Goal: Information Seeking & Learning: Compare options

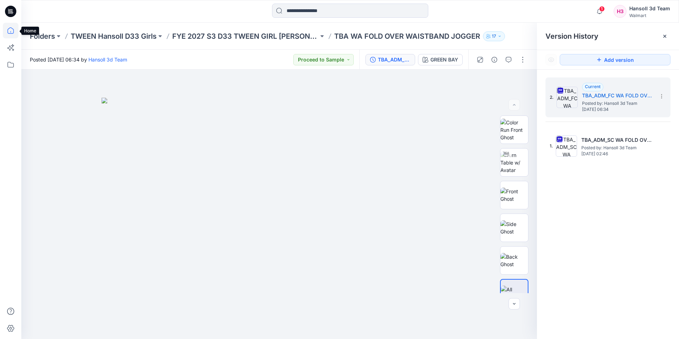
click at [12, 26] on icon at bounding box center [11, 31] width 16 height 16
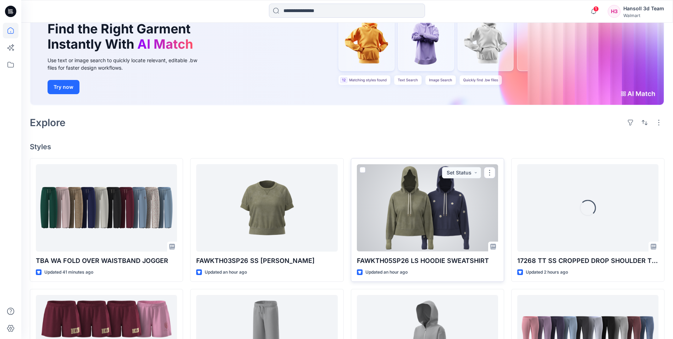
scroll to position [142, 0]
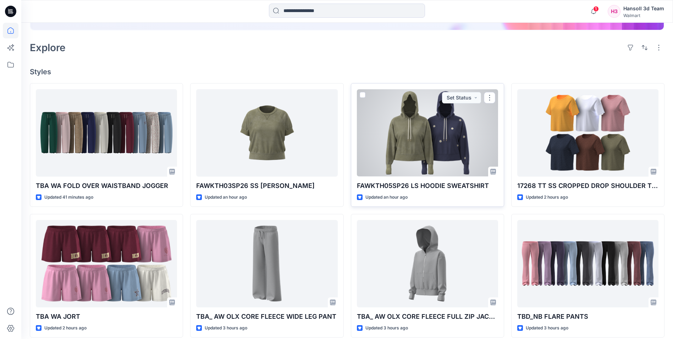
click at [437, 131] on div at bounding box center [427, 132] width 141 height 87
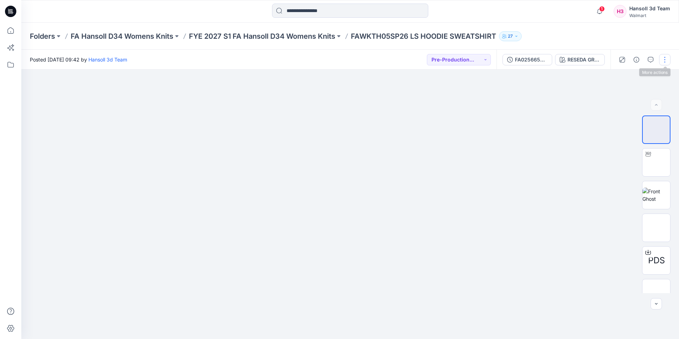
click at [664, 59] on button "button" at bounding box center [664, 59] width 11 height 11
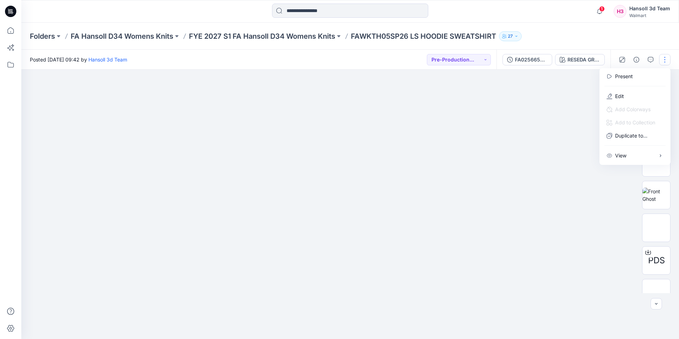
click at [560, 105] on div at bounding box center [349, 204] width 657 height 269
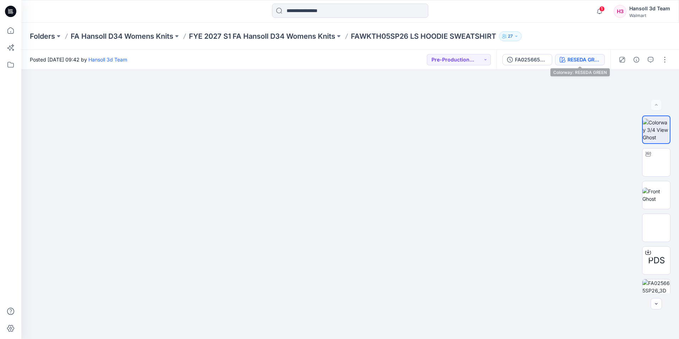
click at [572, 60] on div "RESEDA GREEN" at bounding box center [583, 60] width 33 height 8
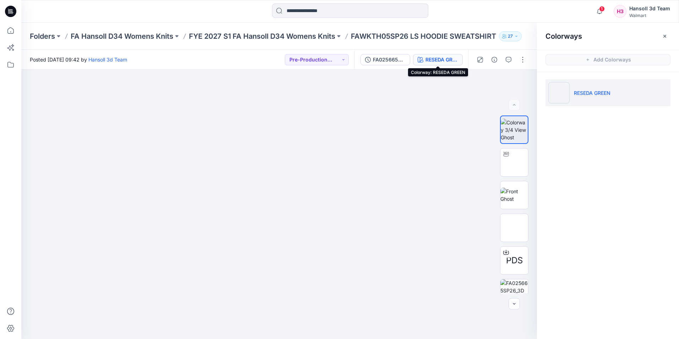
click at [440, 60] on div "RESEDA GREEN" at bounding box center [441, 60] width 33 height 8
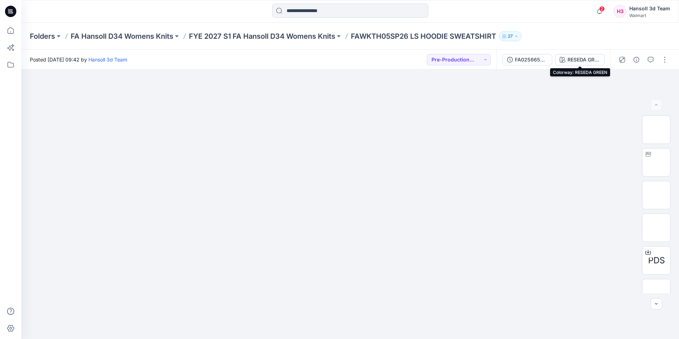
click at [589, 61] on div "RESEDA GREEN" at bounding box center [583, 60] width 33 height 8
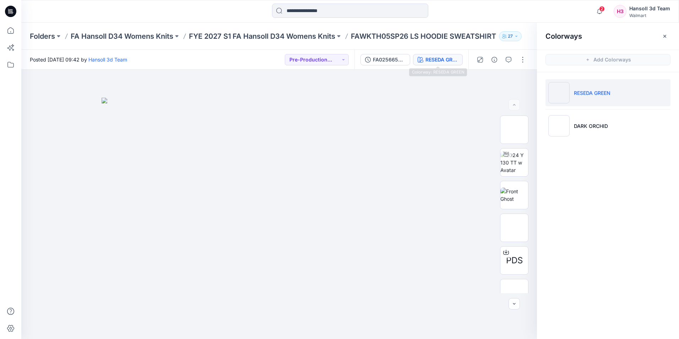
click at [437, 61] on div "RESEDA GREEN" at bounding box center [441, 60] width 33 height 8
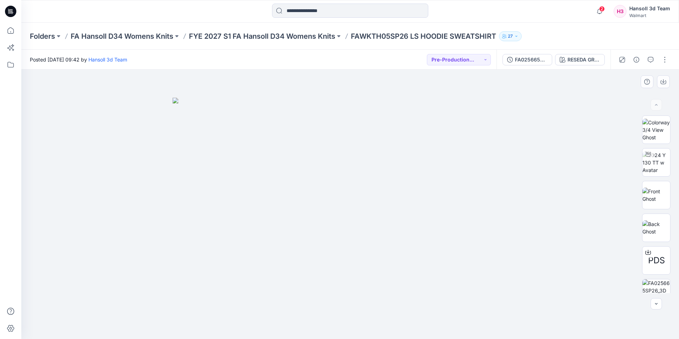
drag, startPoint x: 90, startPoint y: 130, endPoint x: 71, endPoint y: 97, distance: 37.7
click at [90, 130] on div at bounding box center [349, 204] width 657 height 269
click at [11, 31] on icon at bounding box center [10, 31] width 0 height 1
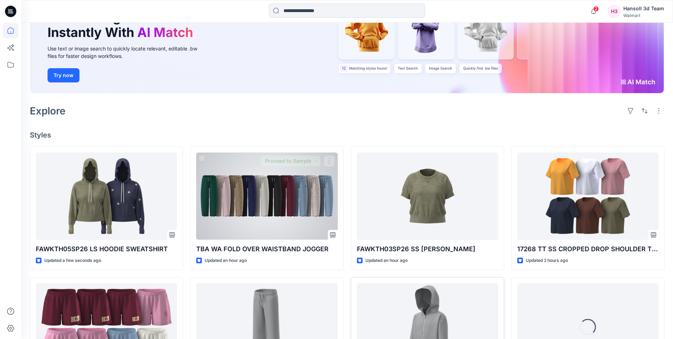
scroll to position [142, 0]
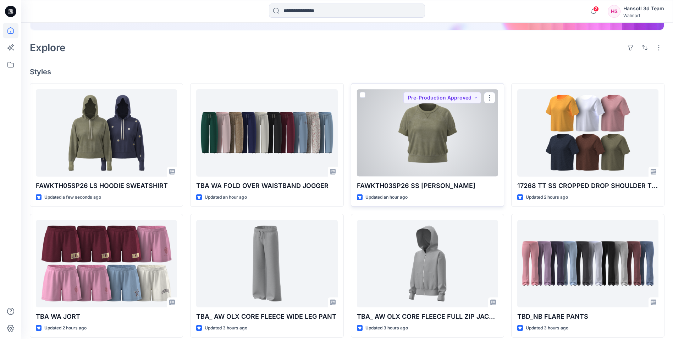
click at [416, 132] on div at bounding box center [427, 132] width 141 height 87
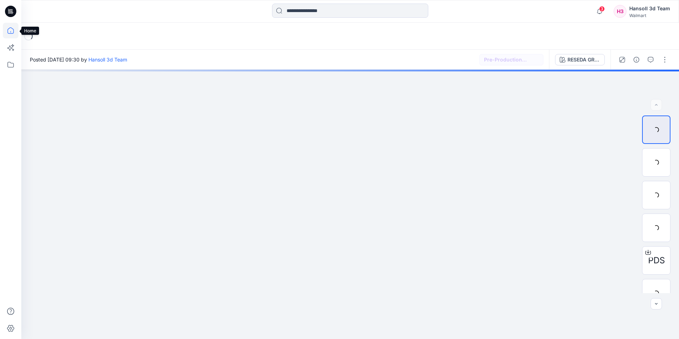
click at [11, 31] on icon at bounding box center [10, 31] width 0 height 1
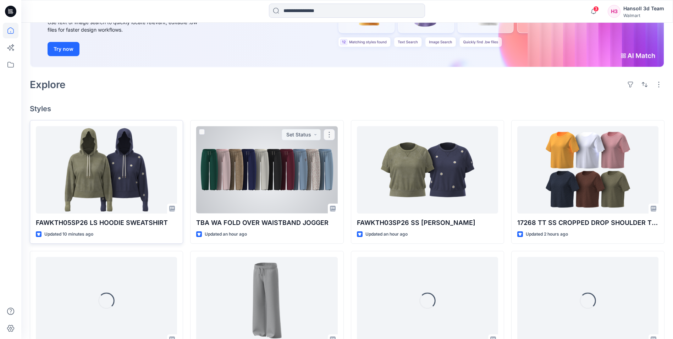
scroll to position [107, 0]
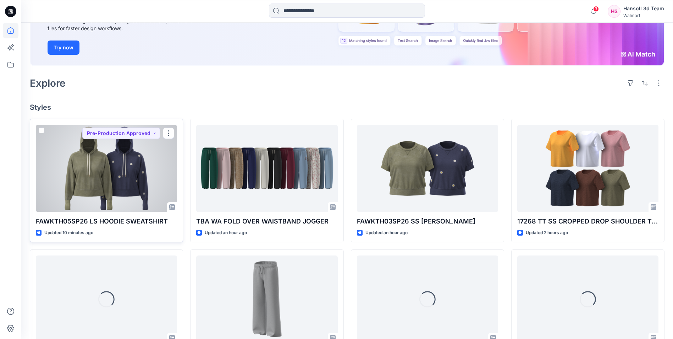
click at [119, 188] on div at bounding box center [106, 168] width 141 height 87
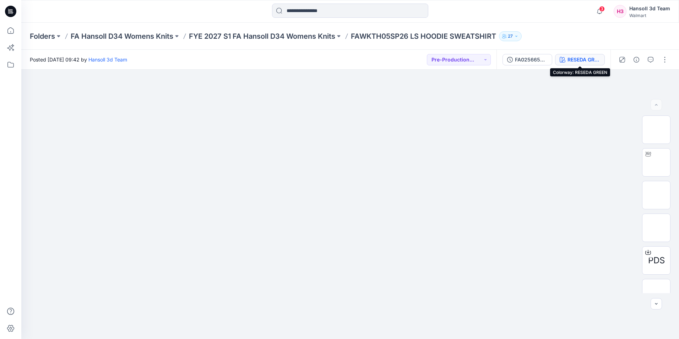
click at [594, 58] on div "RESEDA GREEN" at bounding box center [583, 60] width 33 height 8
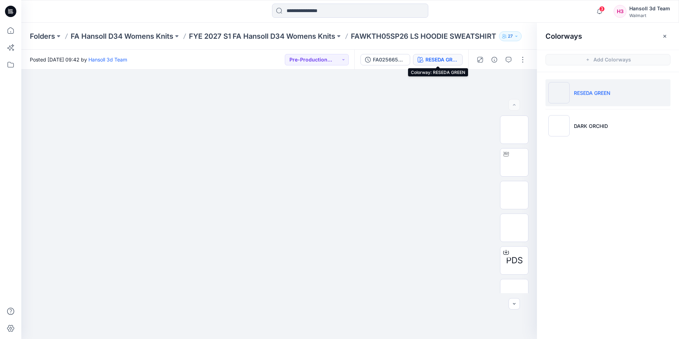
click at [424, 56] on button "RESEDA GREEN" at bounding box center [438, 59] width 50 height 11
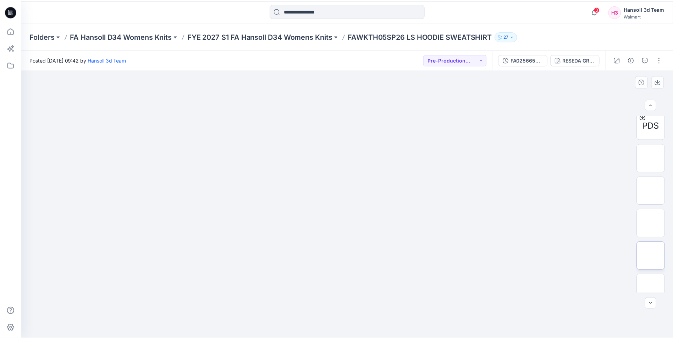
scroll to position [107, 0]
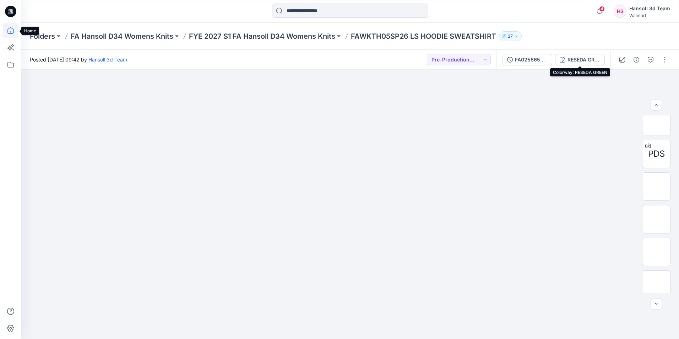
click at [12, 32] on icon at bounding box center [11, 31] width 16 height 16
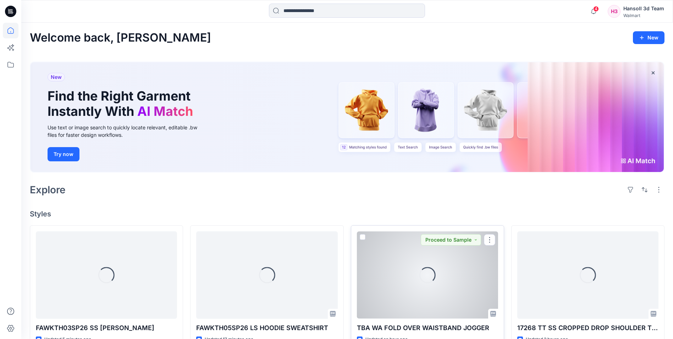
scroll to position [142, 0]
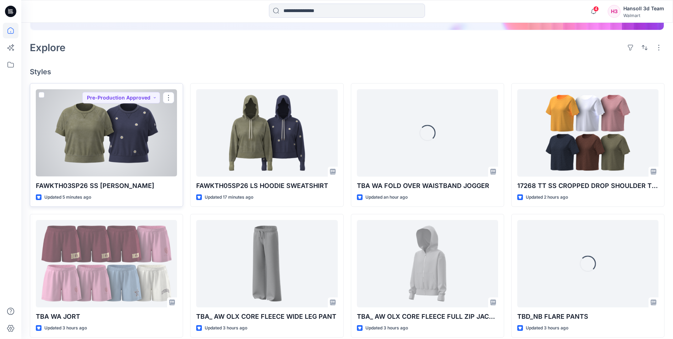
click at [111, 138] on div at bounding box center [106, 132] width 141 height 87
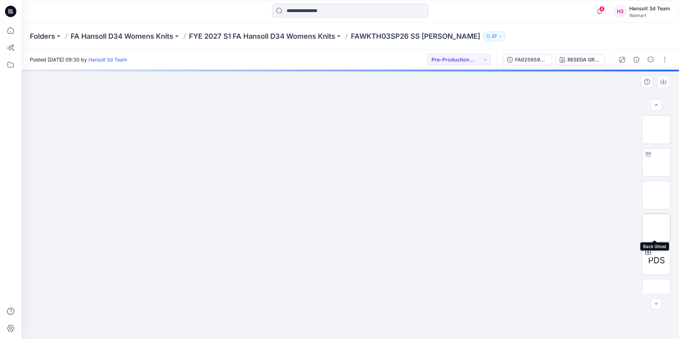
scroll to position [80, 0]
